Goal: Transaction & Acquisition: Purchase product/service

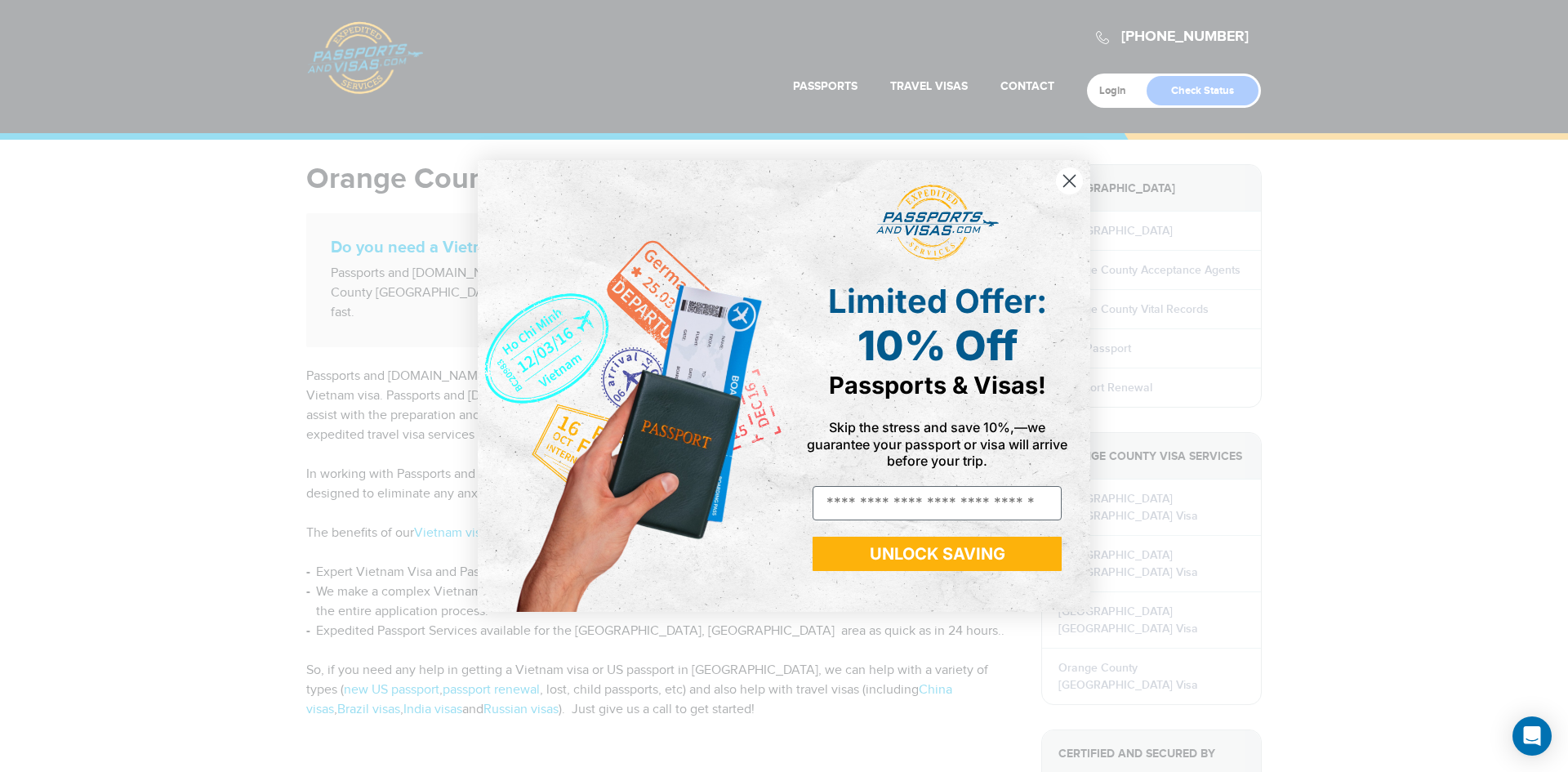
click at [1062, 175] on circle "Close dialog" at bounding box center [1069, 181] width 27 height 27
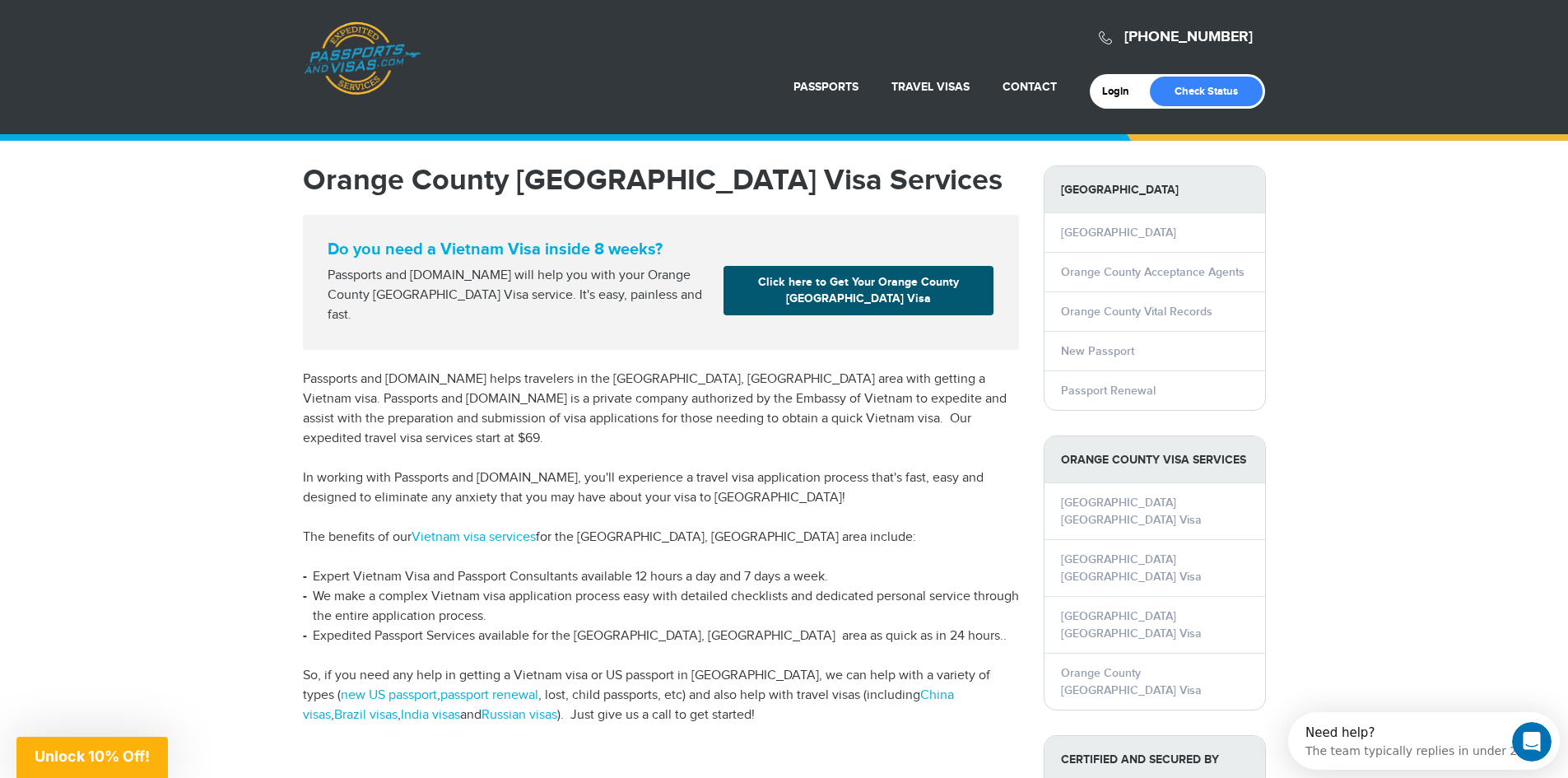
click at [887, 294] on link "Click here to Get Your Orange County Vietnam Visa" at bounding box center [857, 290] width 270 height 49
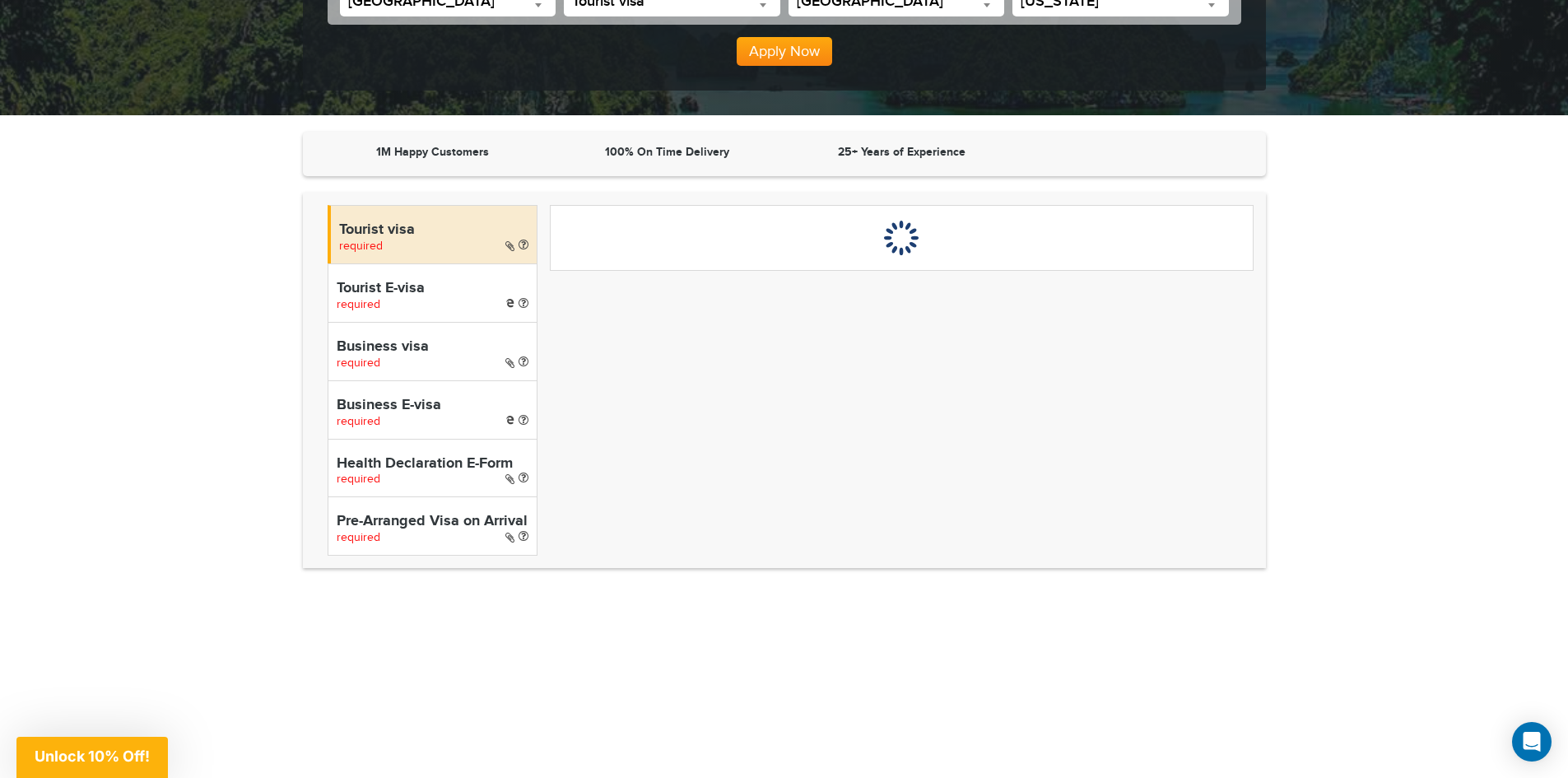
scroll to position [411, 0]
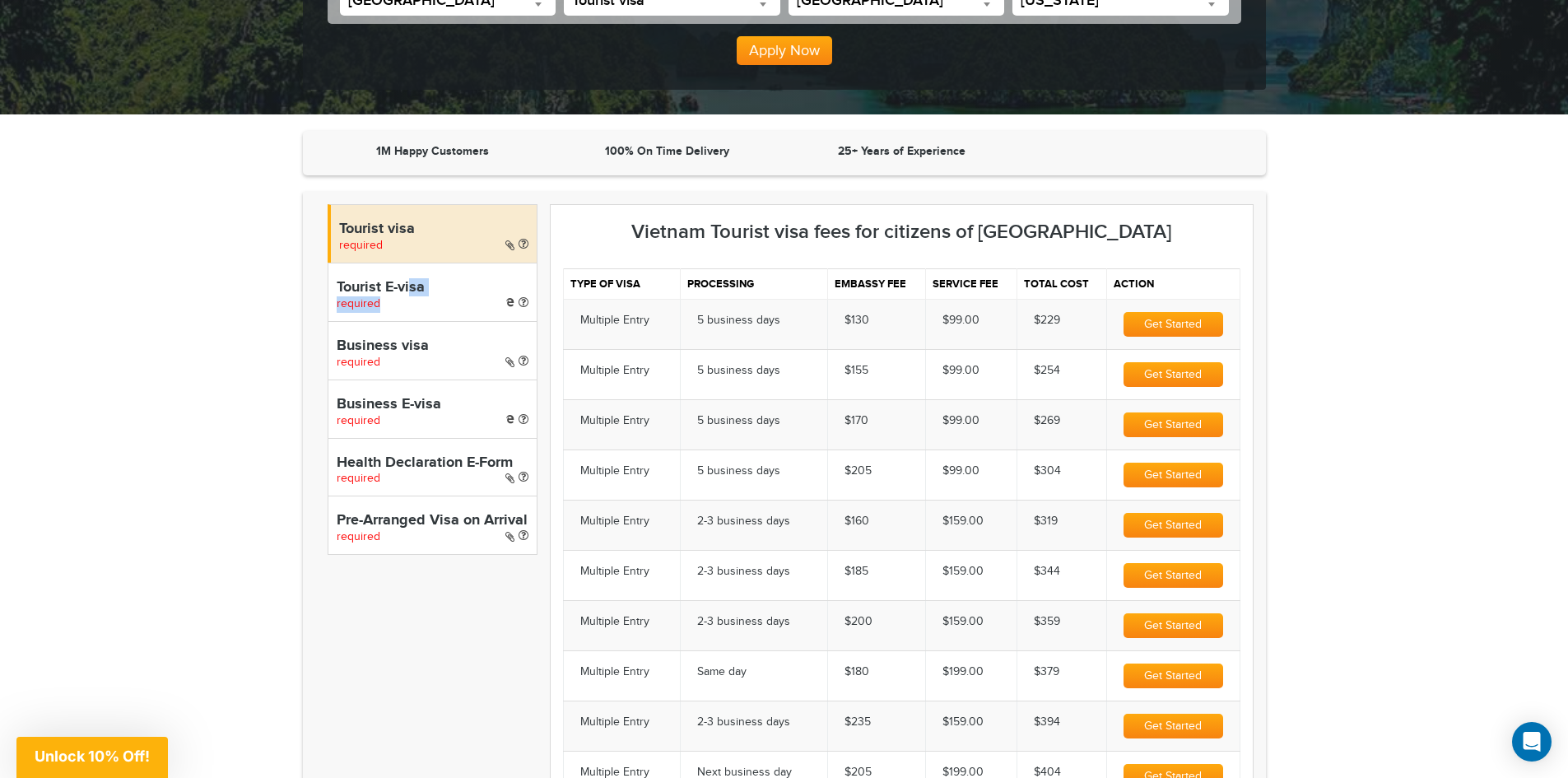
click at [412, 296] on div "Tourist E-visa required" at bounding box center [433, 291] width 210 height 58
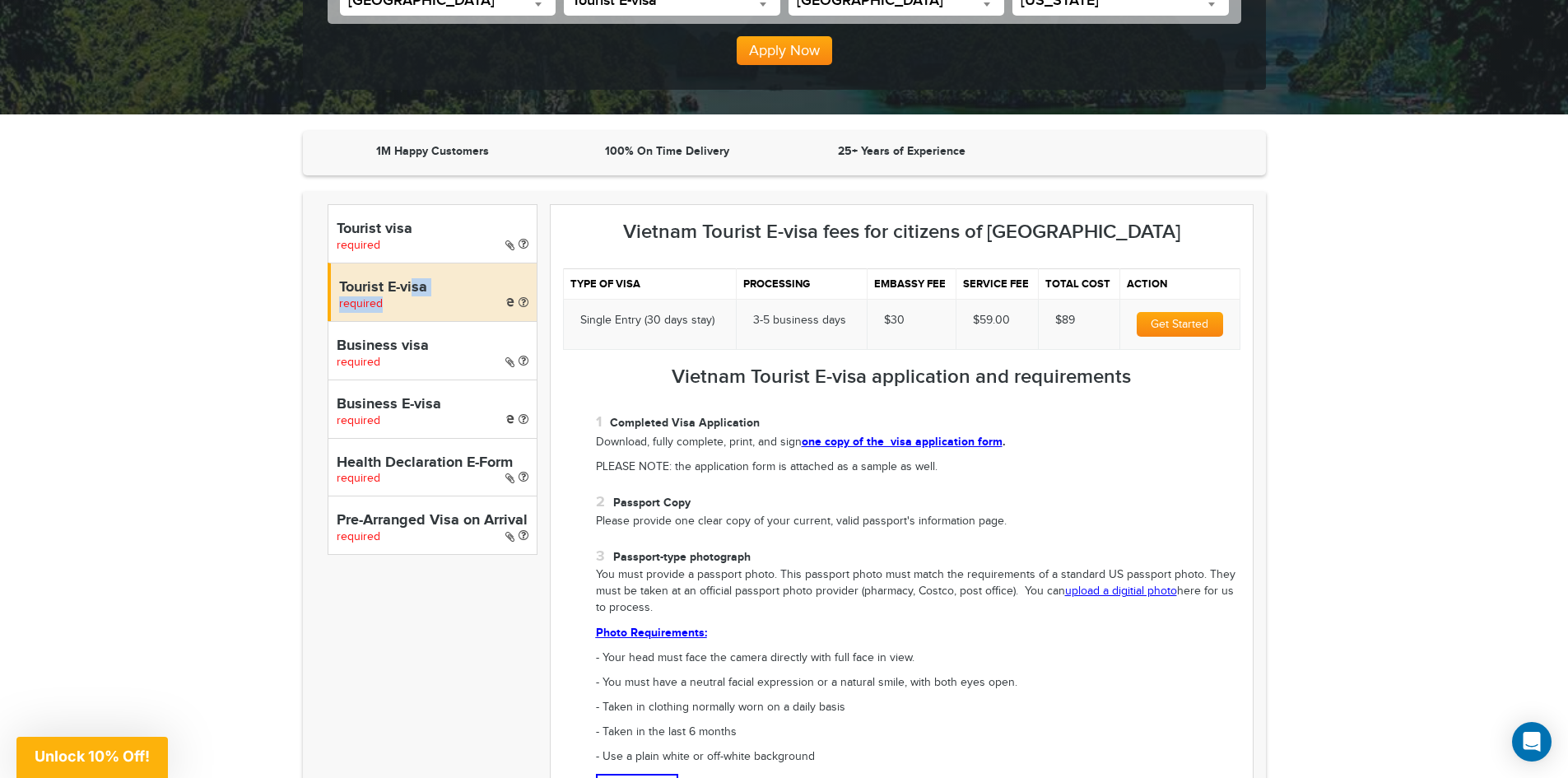
click at [247, 300] on section "1M Happy Customers 100% On Time Delivery 25+ Years of Experience Tourist visa r…" at bounding box center [784, 616] width 1568 height 970
click at [405, 221] on h4 "Tourist visa" at bounding box center [433, 229] width 192 height 16
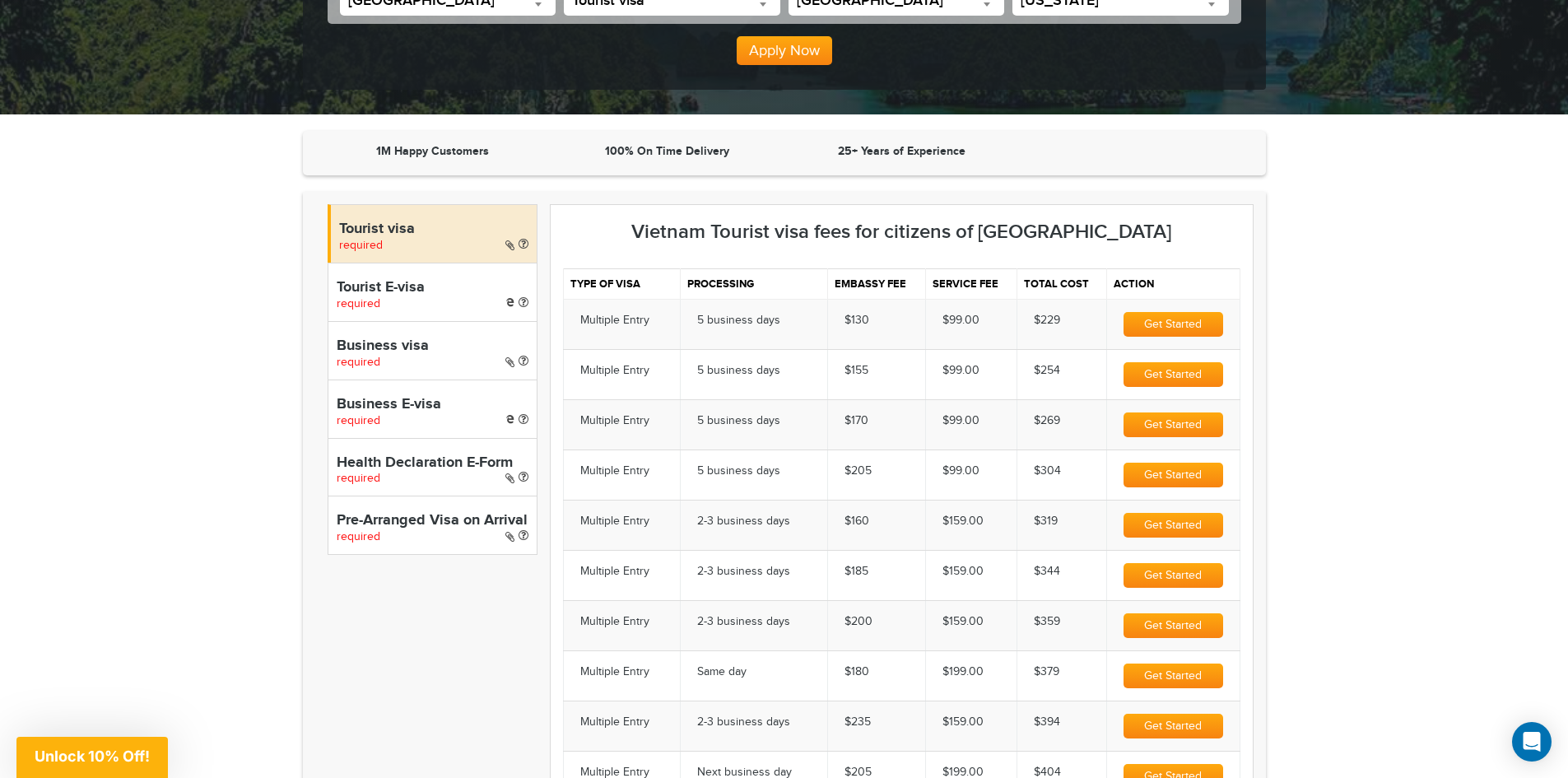
click at [405, 290] on h4 "Tourist E-visa" at bounding box center [433, 288] width 192 height 16
select select "*****"
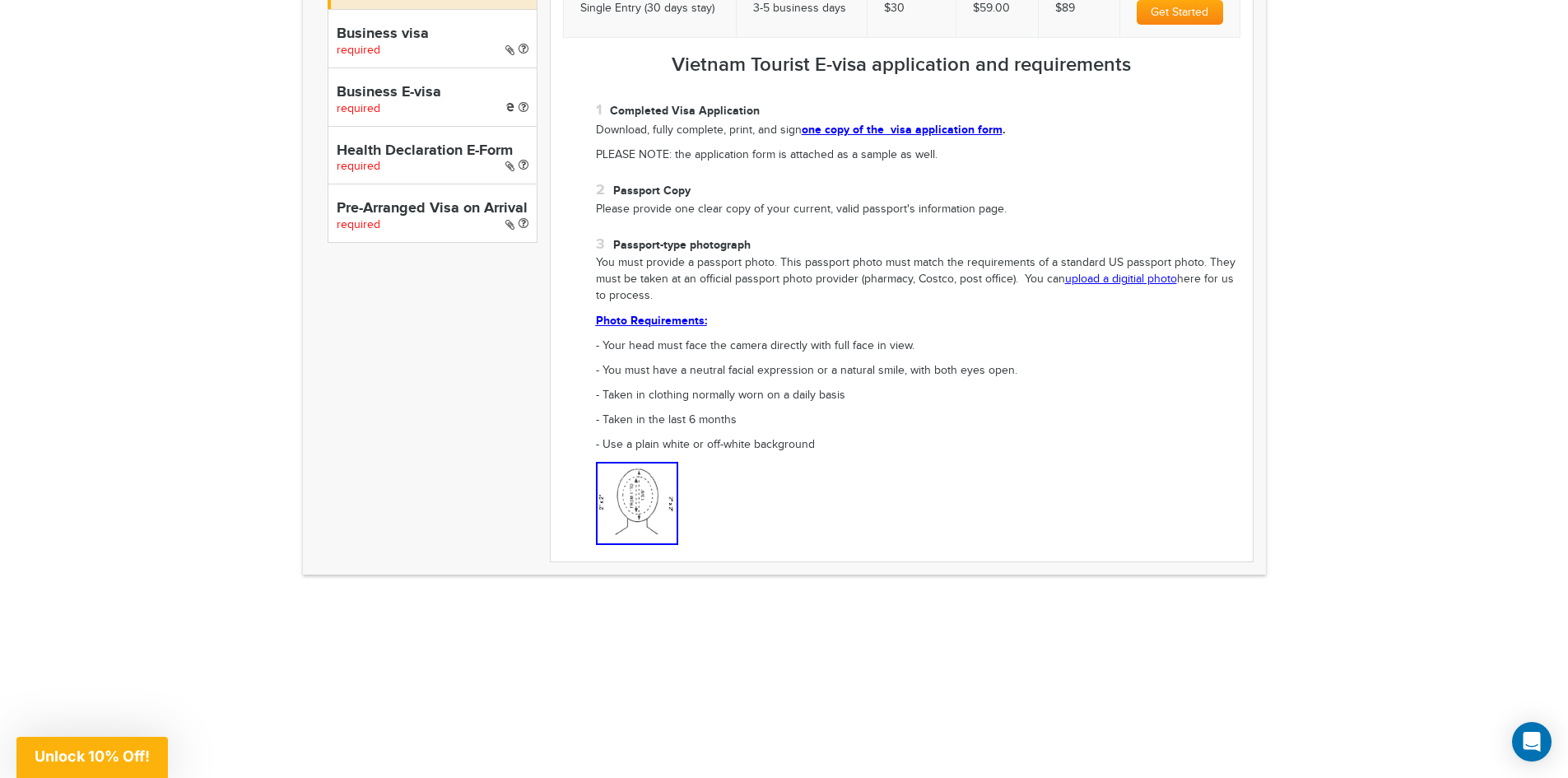
scroll to position [576, 0]
